Goal: Book appointment/travel/reservation

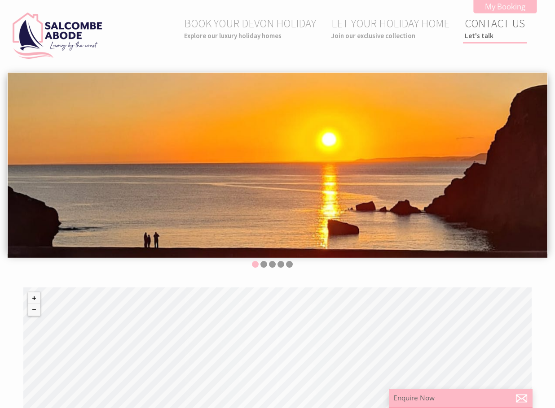
click at [491, 25] on link "CONTACT US Let's talk" at bounding box center [494, 28] width 60 height 24
click at [260, 35] on small "Explore our luxury holiday homes" at bounding box center [250, 35] width 132 height 9
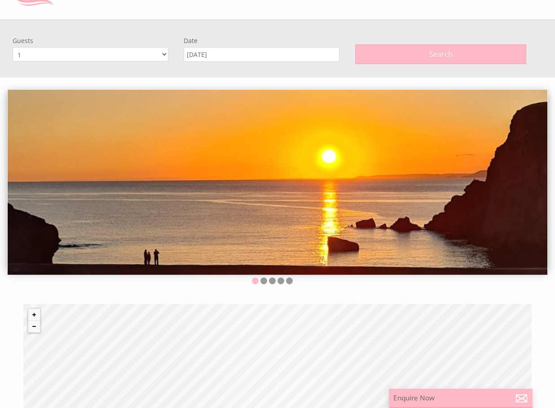
scroll to position [72, 0]
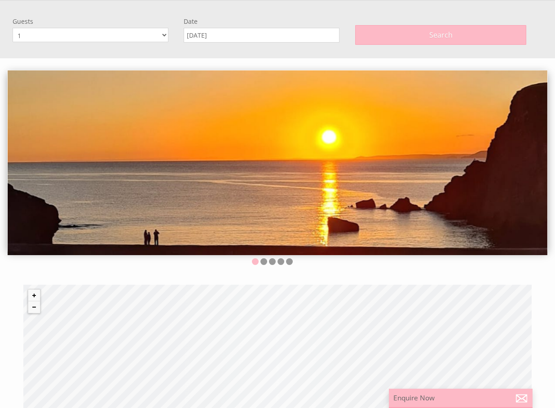
click at [162, 35] on select "1 2 3 4 5 6 7 8 9 10 11 12" at bounding box center [91, 35] width 156 height 14
select select "6"
click at [13, 28] on select "1 2 3 4 5 6 7 8 9 10 11 12" at bounding box center [91, 35] width 156 height 14
click at [267, 34] on input "[DATE]" at bounding box center [262, 35] width 156 height 15
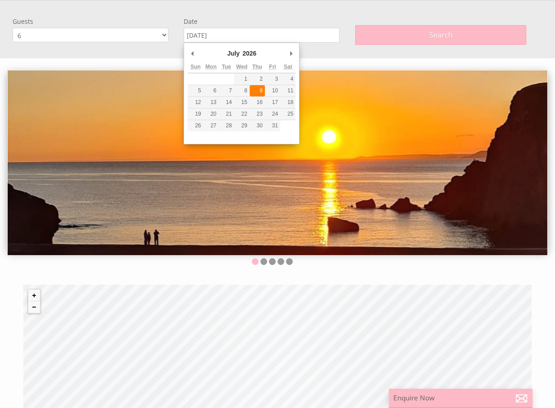
type input "[DATE]"
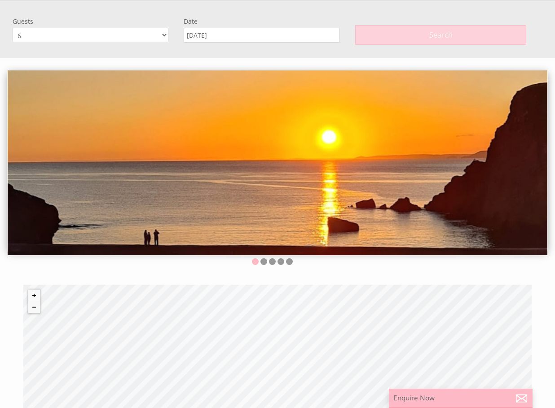
click at [403, 35] on button "Search" at bounding box center [440, 35] width 171 height 20
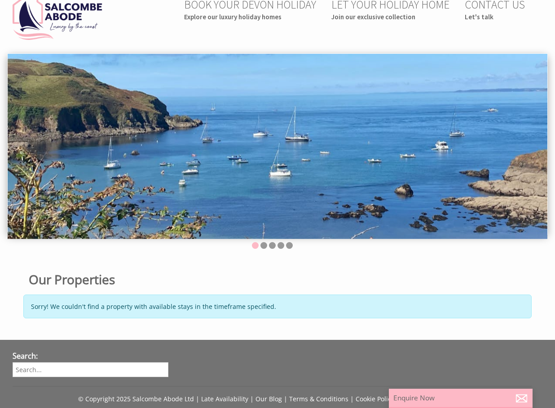
scroll to position [0, 0]
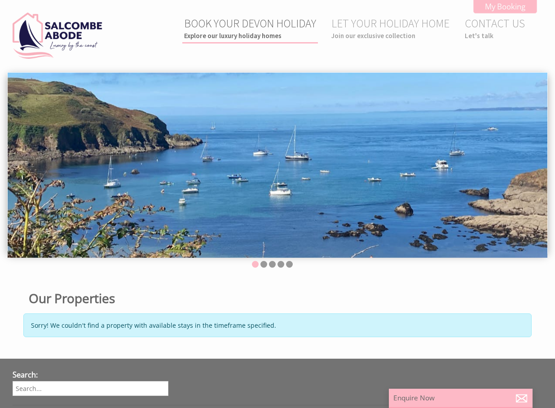
click at [282, 22] on link "BOOK YOUR DEVON HOLIDAY Explore our luxury holiday homes" at bounding box center [250, 28] width 132 height 24
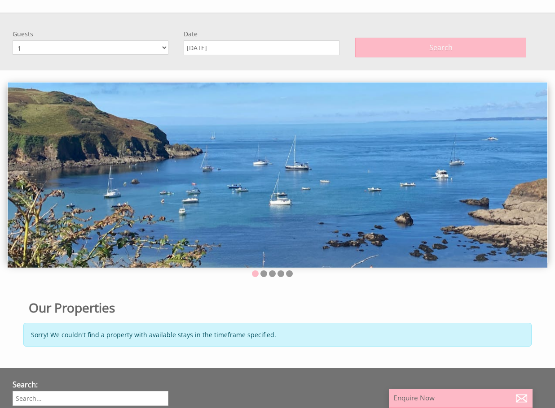
scroll to position [72, 0]
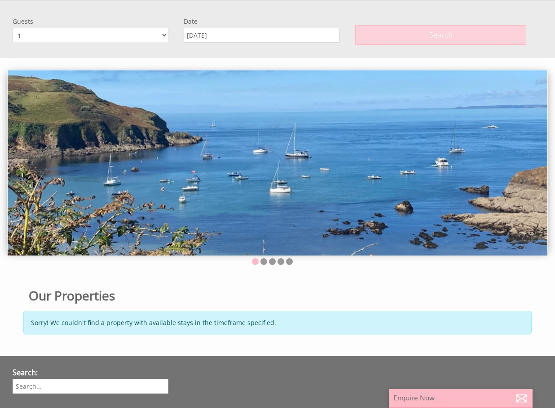
click at [375, 37] on button "Search" at bounding box center [440, 35] width 171 height 20
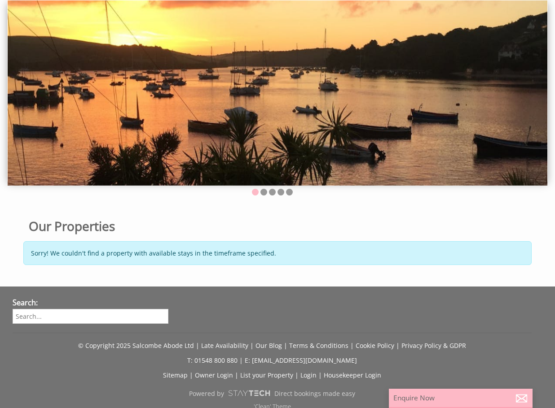
scroll to position [0, 0]
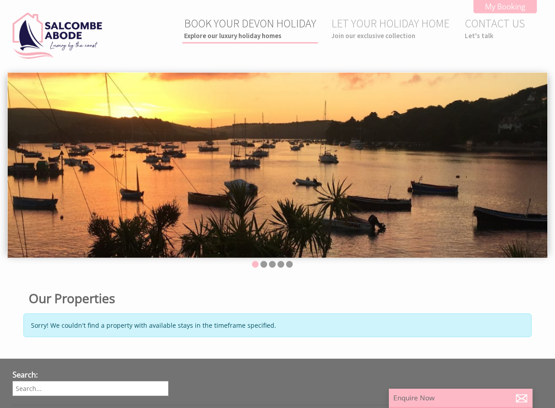
click at [261, 22] on link "BOOK YOUR DEVON HOLIDAY Explore our luxury holiday homes" at bounding box center [250, 28] width 132 height 24
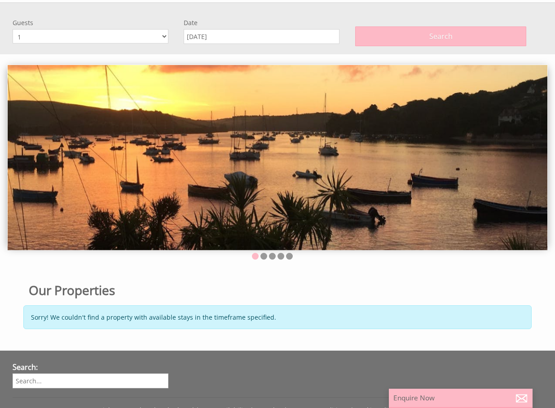
scroll to position [72, 0]
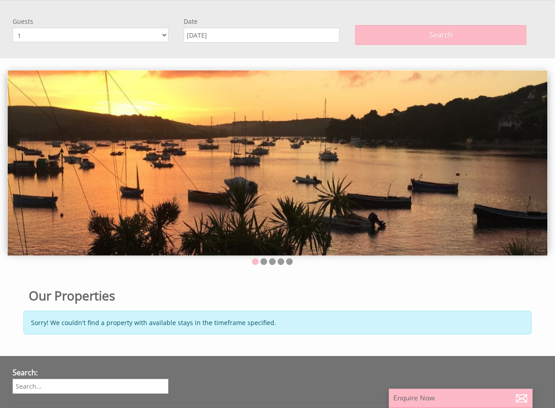
drag, startPoint x: 60, startPoint y: 34, endPoint x: 26, endPoint y: 35, distance: 34.1
click at [26, 35] on select "1 2 3 4 5 6 7 8 9 10 11 12" at bounding box center [91, 35] width 156 height 14
select select "2"
click at [13, 28] on select "1 2 3 4 5 6 7 8 9 10 11 12" at bounding box center [91, 35] width 156 height 14
click at [249, 37] on input "[DATE]" at bounding box center [262, 35] width 156 height 15
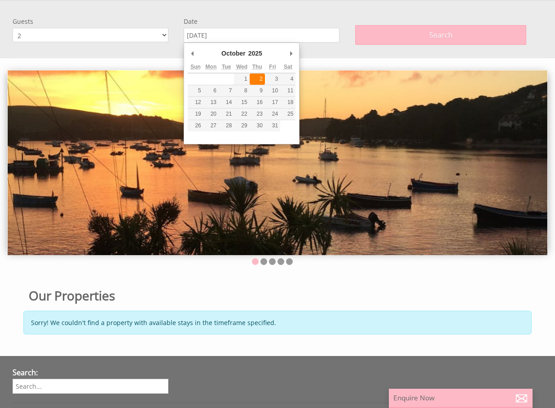
type input "[DATE]"
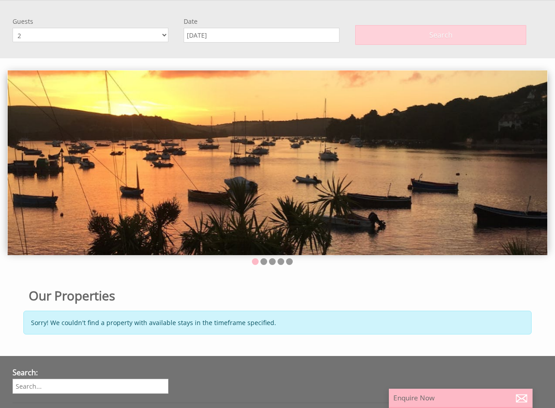
click at [440, 35] on span "Search" at bounding box center [440, 35] width 23 height 10
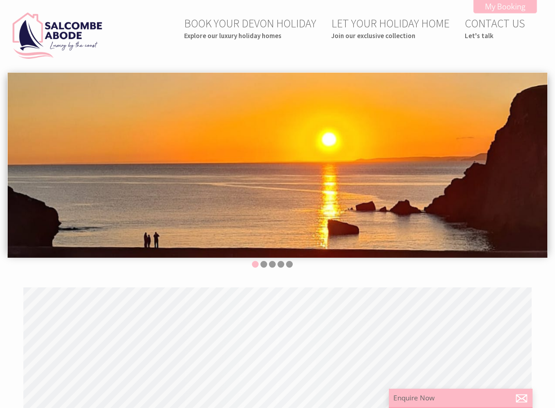
scroll to position [0, 8]
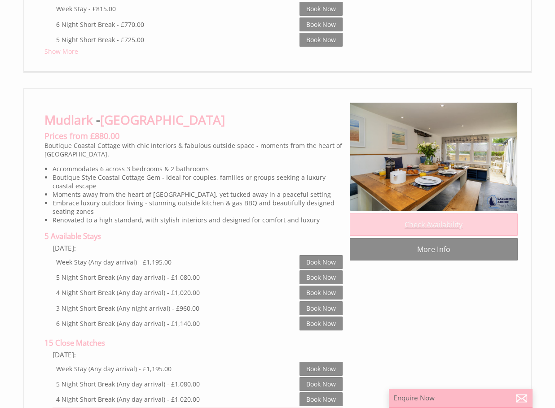
click at [418, 233] on link "Check Availability" at bounding box center [434, 225] width 168 height 22
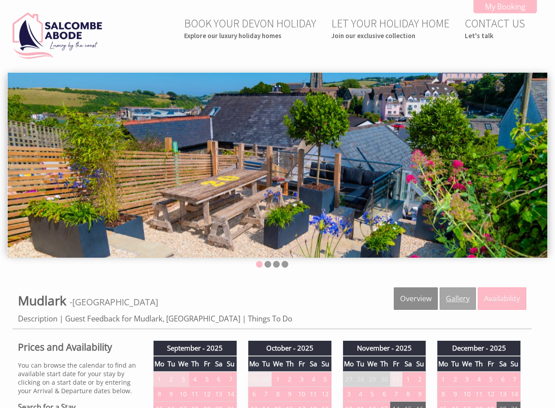
click at [465, 303] on link "Gallery" at bounding box center [457, 299] width 36 height 22
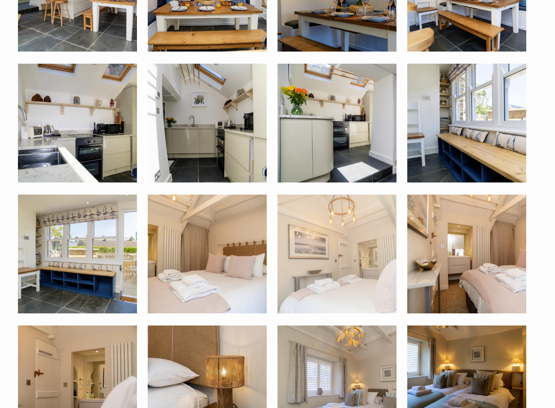
scroll to position [673, 0]
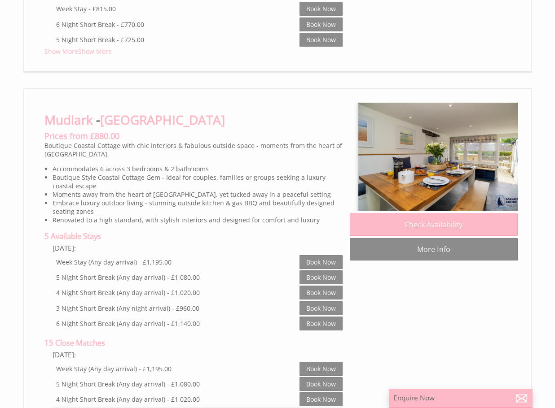
scroll to position [0, 8]
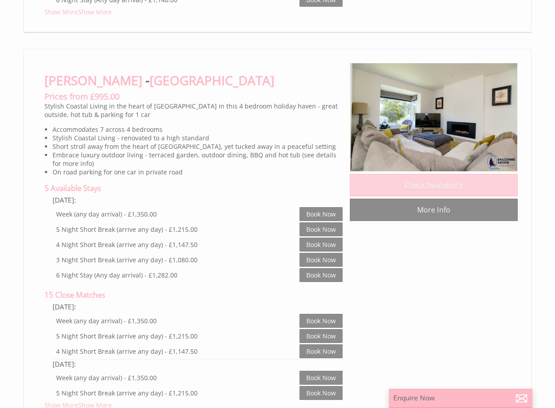
click at [398, 193] on link "Check Availability" at bounding box center [434, 185] width 168 height 22
